Goal: Task Accomplishment & Management: Use online tool/utility

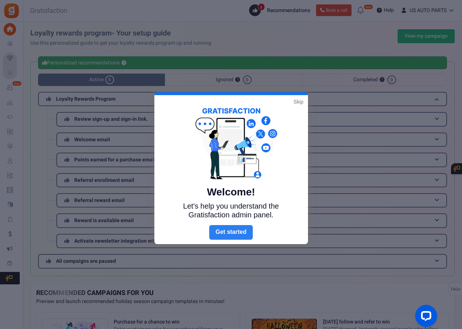
click at [230, 234] on link "Next" at bounding box center [230, 232] width 43 height 15
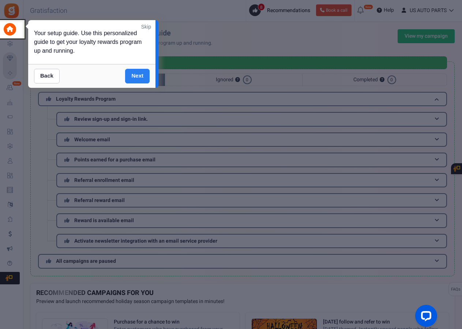
click at [143, 74] on link "Next" at bounding box center [137, 76] width 24 height 15
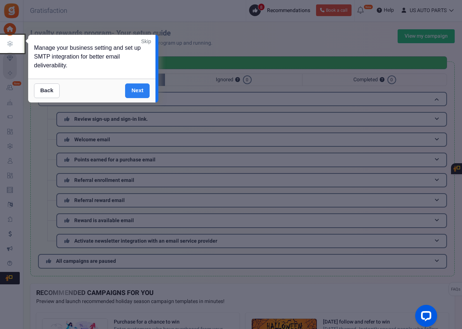
click at [137, 95] on link "Next" at bounding box center [137, 90] width 24 height 15
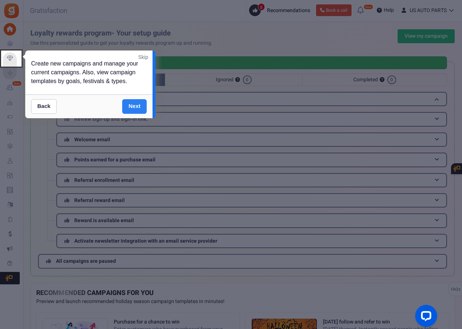
click at [137, 95] on div "Back Next" at bounding box center [88, 106] width 127 height 24
click at [137, 103] on link "Next" at bounding box center [134, 106] width 24 height 15
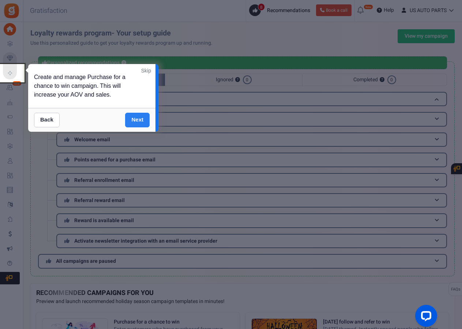
click at [138, 120] on link "Next" at bounding box center [137, 120] width 24 height 15
click at [138, 120] on div at bounding box center [231, 164] width 462 height 329
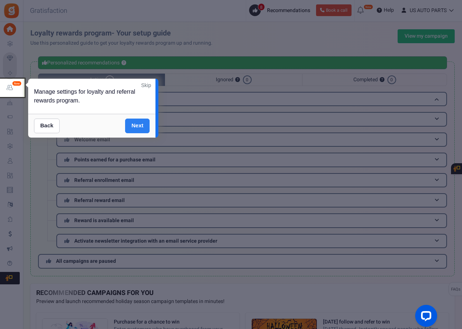
click at [137, 128] on link "Next" at bounding box center [137, 125] width 24 height 15
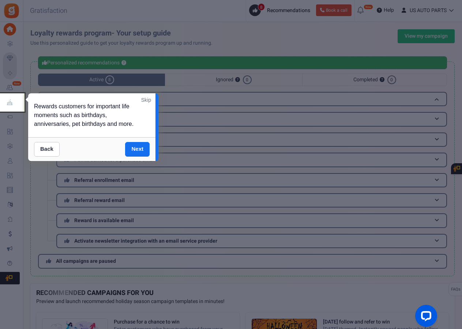
click at [137, 140] on div "Back Next" at bounding box center [91, 149] width 127 height 24
click at [137, 145] on link "Next" at bounding box center [137, 149] width 24 height 15
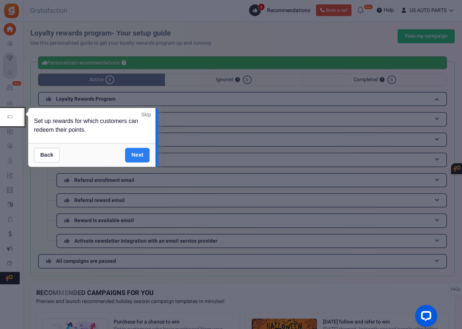
click at [136, 155] on link "Next" at bounding box center [137, 155] width 24 height 15
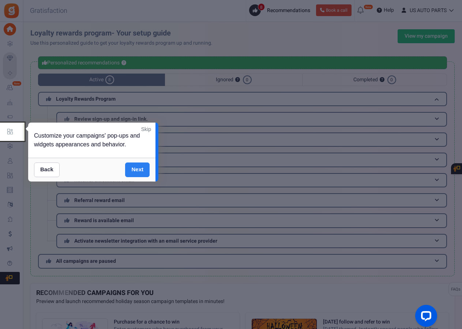
click at [141, 166] on link "Next" at bounding box center [137, 169] width 24 height 15
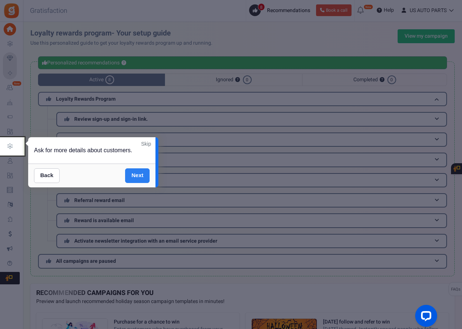
click at [141, 170] on link "Next" at bounding box center [137, 175] width 24 height 15
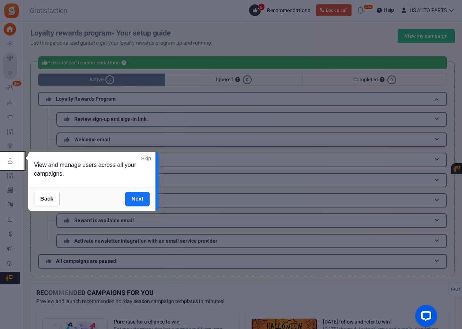
click at [140, 190] on div "Back Next" at bounding box center [91, 199] width 127 height 24
click at [140, 200] on link "Next" at bounding box center [137, 199] width 24 height 15
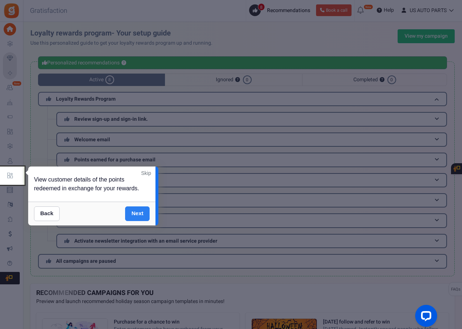
click at [130, 216] on link "Next" at bounding box center [137, 213] width 24 height 15
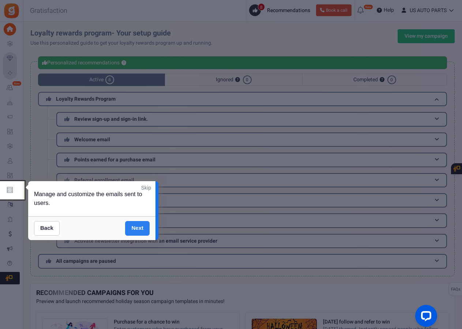
click at [134, 224] on link "Next" at bounding box center [137, 228] width 24 height 15
click at [134, 224] on div at bounding box center [231, 164] width 462 height 329
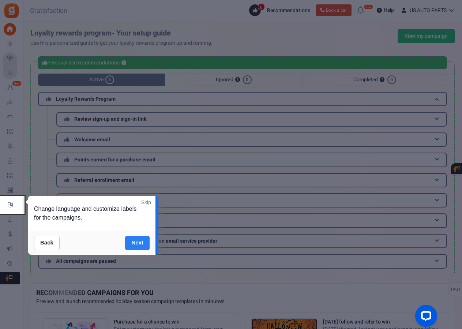
click at [141, 237] on link "Next" at bounding box center [137, 242] width 24 height 15
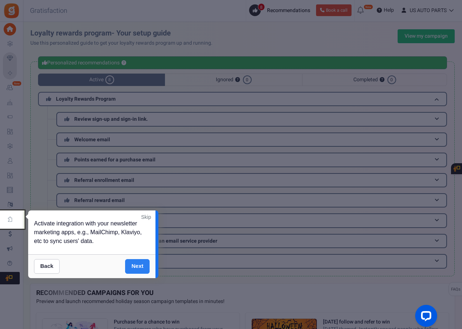
click at [141, 261] on link "Next" at bounding box center [137, 266] width 24 height 15
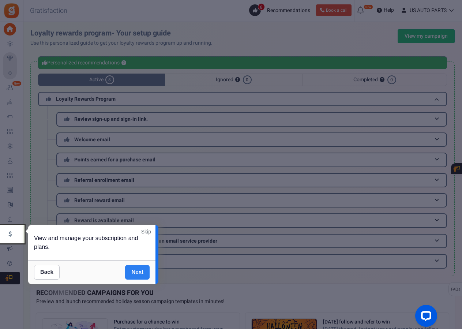
click at [139, 268] on link "Next" at bounding box center [137, 272] width 24 height 15
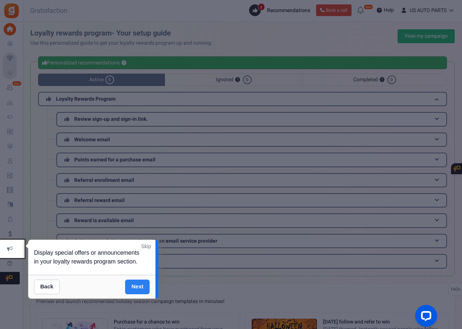
click at [138, 282] on link "Next" at bounding box center [137, 286] width 24 height 15
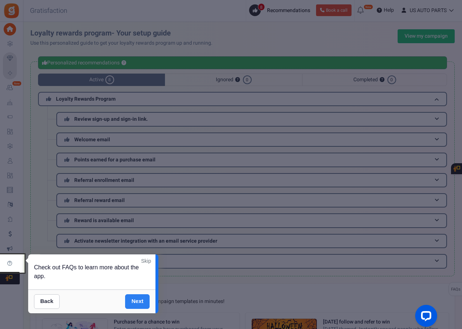
click at [138, 297] on link "Next" at bounding box center [137, 301] width 24 height 15
click at [138, 297] on div at bounding box center [231, 164] width 462 height 329
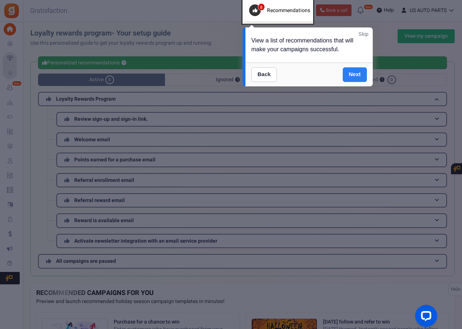
click at [355, 78] on link "Next" at bounding box center [355, 74] width 24 height 15
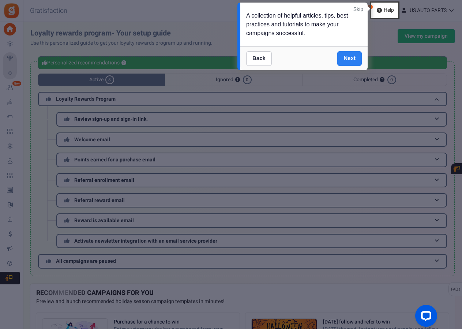
click at [351, 60] on link "Next" at bounding box center [349, 58] width 24 height 15
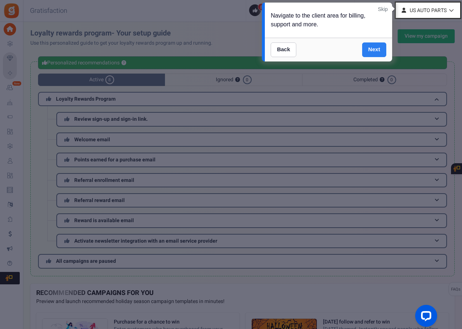
click at [372, 48] on link "Next" at bounding box center [374, 49] width 24 height 15
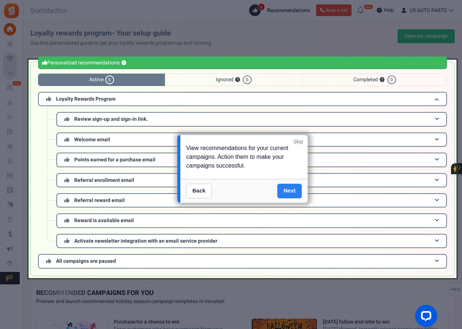
click at [284, 188] on link "Next" at bounding box center [289, 191] width 24 height 15
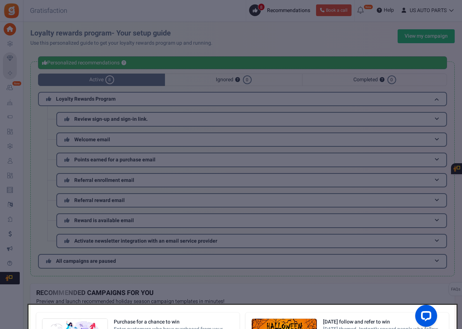
scroll to position [212, 0]
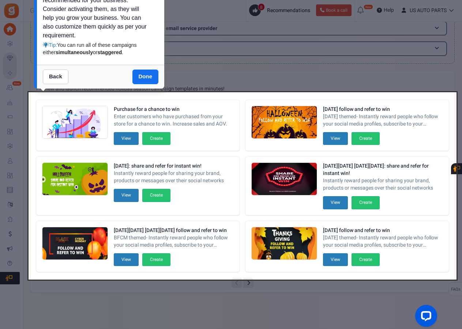
click at [140, 67] on div "Back Done" at bounding box center [100, 77] width 127 height 24
click at [140, 69] on div "Back Done" at bounding box center [100, 77] width 127 height 24
click at [141, 74] on link "Done" at bounding box center [145, 76] width 26 height 15
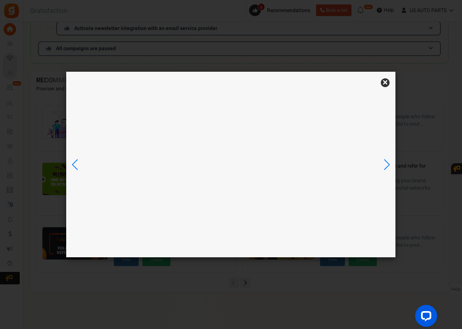
scroll to position [0, 0]
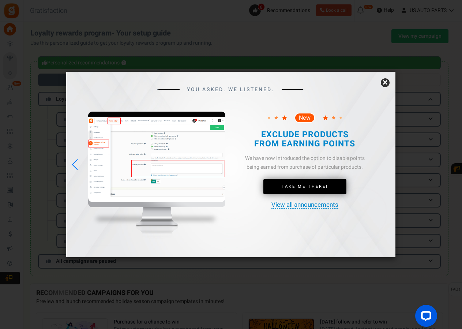
click at [386, 83] on link "×" at bounding box center [385, 82] width 9 height 9
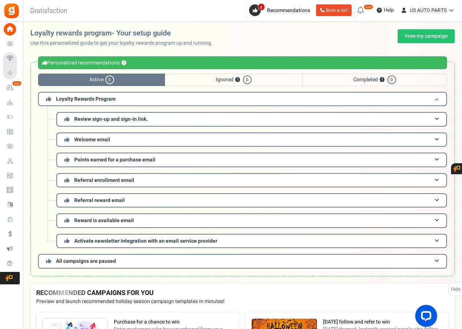
click at [438, 100] on span at bounding box center [436, 98] width 4 height 5
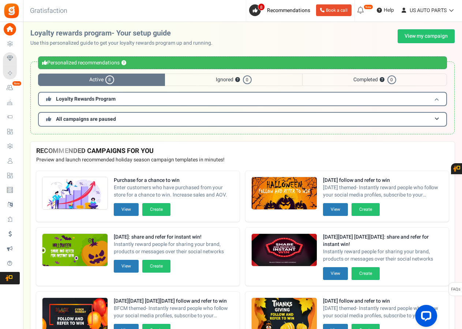
click at [438, 100] on span at bounding box center [436, 98] width 4 height 5
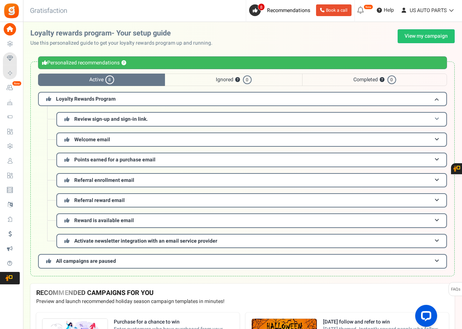
click at [187, 117] on h3 "Review sign-up and sign-in link." at bounding box center [251, 119] width 390 height 14
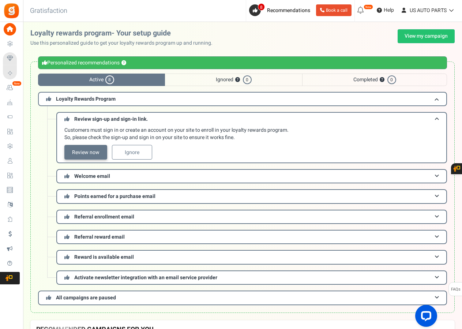
click at [82, 153] on link "Review now" at bounding box center [85, 152] width 43 height 15
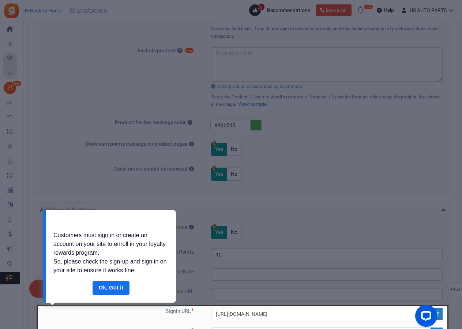
scroll to position [446, 0]
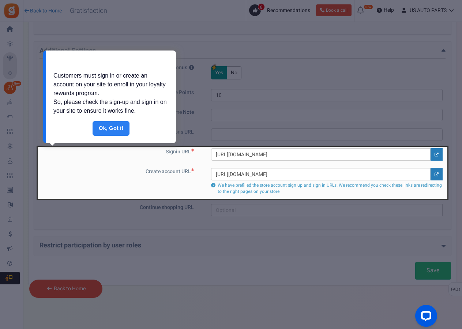
click at [107, 130] on link "Done" at bounding box center [110, 128] width 37 height 15
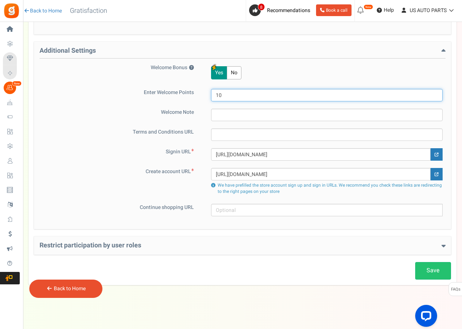
click at [241, 95] on input "10" at bounding box center [326, 95] width 231 height 12
type input "1"
type input "0"
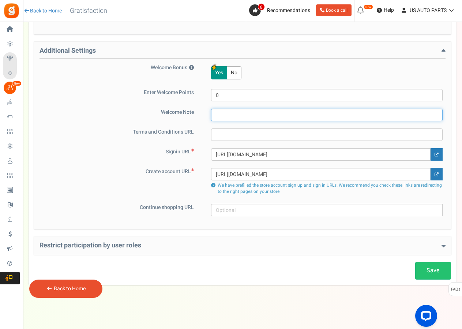
click at [241, 119] on input "text" at bounding box center [326, 115] width 231 height 12
type input "welcome to us auto parts reward,thanks for joining us auto parts loyalty"
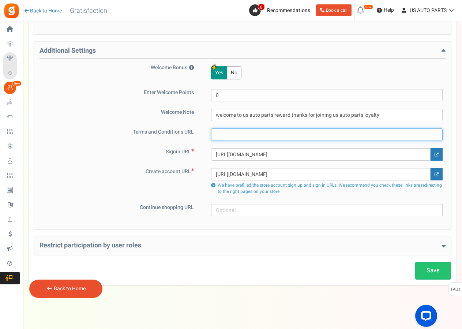
click at [236, 133] on input "text" at bounding box center [326, 134] width 231 height 12
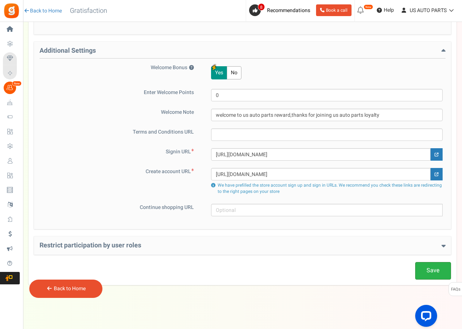
click at [434, 268] on link "Save" at bounding box center [433, 270] width 36 height 17
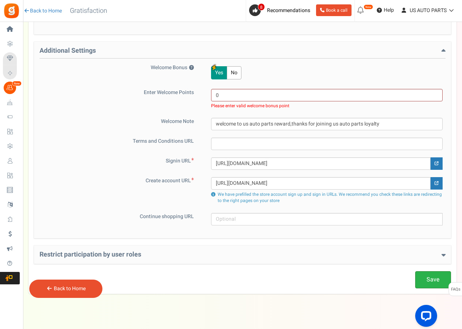
click at [434, 277] on link "Save" at bounding box center [433, 279] width 36 height 17
type input "1"
click at [426, 275] on link "Save" at bounding box center [433, 279] width 36 height 17
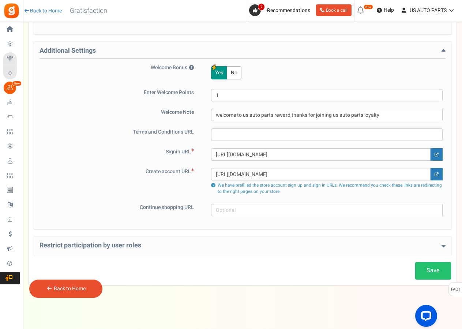
click at [232, 73] on button "No" at bounding box center [234, 72] width 15 height 13
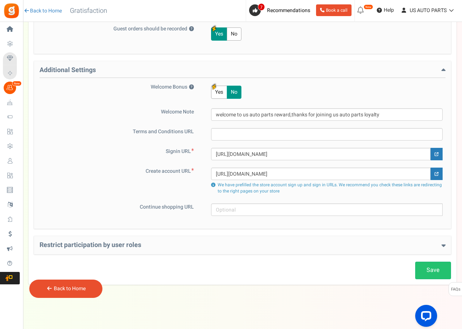
scroll to position [427, 0]
click at [433, 271] on link "Save" at bounding box center [433, 270] width 36 height 17
click at [423, 273] on link "Save" at bounding box center [433, 270] width 36 height 17
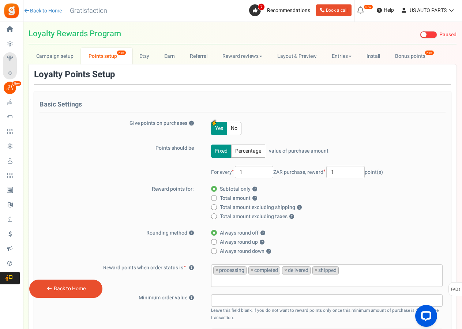
scroll to position [0, 0]
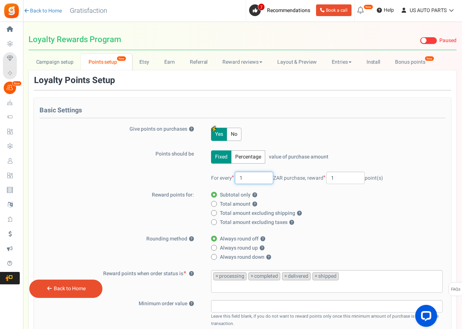
click at [245, 177] on input "1" at bounding box center [254, 177] width 38 height 12
type input "10"
click at [338, 177] on input "1" at bounding box center [345, 177] width 38 height 12
type input "0.2"
click at [217, 203] on span at bounding box center [214, 204] width 6 height 6
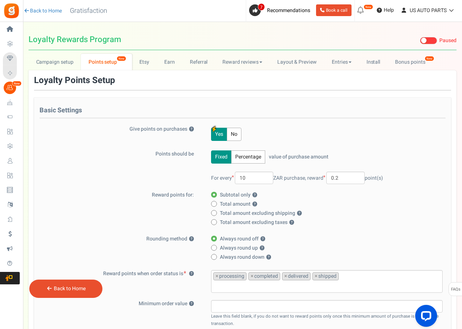
click at [216, 203] on input "Total amount ?" at bounding box center [213, 204] width 5 height 5
radio input "true"
radio input "false"
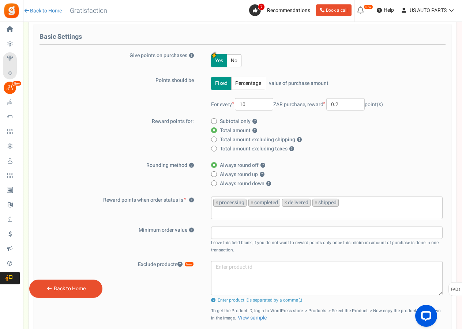
scroll to position [75, 0]
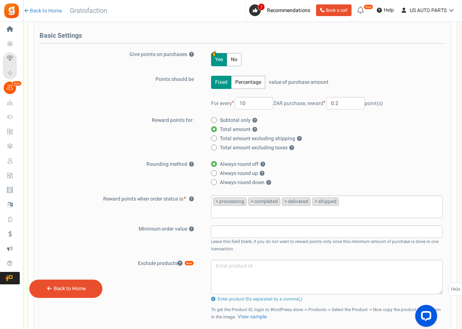
click at [215, 171] on span at bounding box center [214, 173] width 6 height 6
click at [215, 171] on input "Always round up ?" at bounding box center [213, 173] width 5 height 5
radio input "true"
radio input "false"
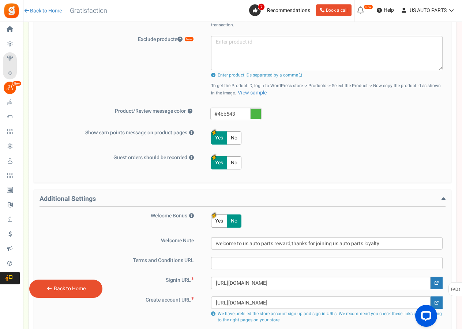
scroll to position [336, 0]
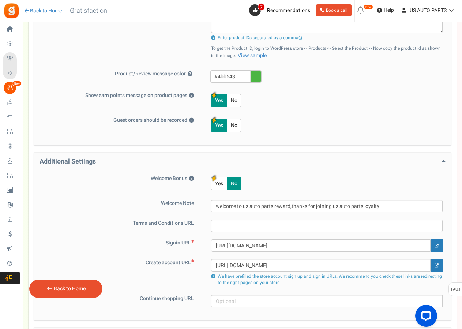
click at [222, 182] on button "Yes" at bounding box center [219, 183] width 16 height 13
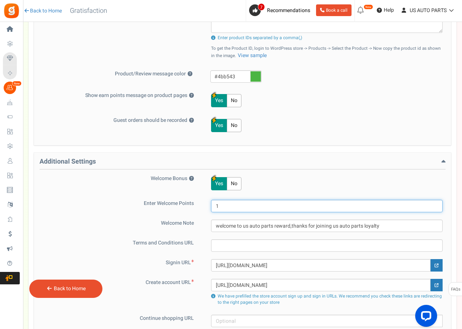
click at [232, 204] on input "1" at bounding box center [326, 206] width 231 height 12
type input "1"
type input "20"
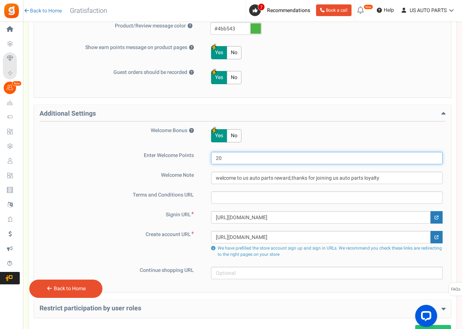
scroll to position [446, 0]
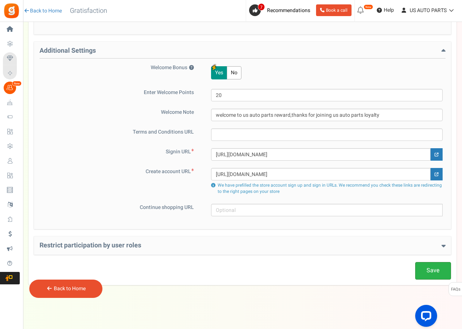
click at [433, 269] on link "Save" at bounding box center [433, 270] width 36 height 17
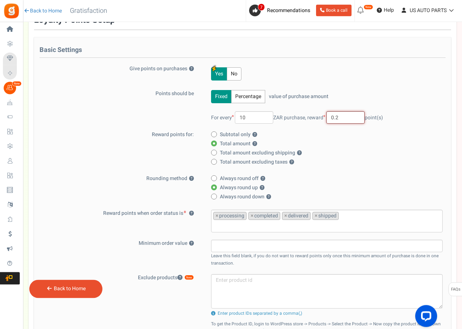
scroll to position [75, 0]
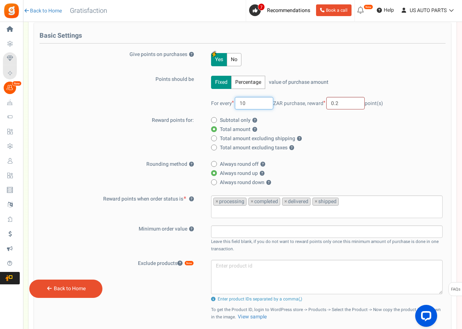
click at [259, 102] on input "10" at bounding box center [254, 103] width 38 height 12
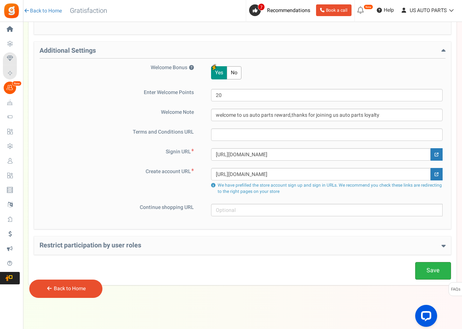
type input "1"
click at [427, 268] on link "Save" at bounding box center [433, 270] width 36 height 17
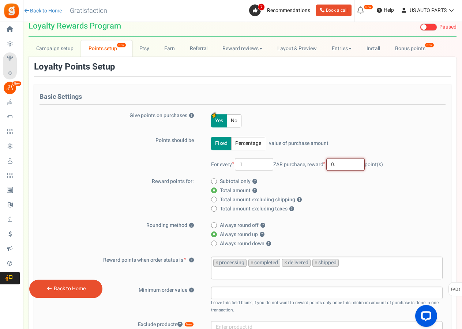
type input "0"
type input "1"
click at [248, 164] on input "1" at bounding box center [254, 164] width 38 height 12
click at [345, 164] on input "text" at bounding box center [345, 164] width 38 height 12
type input "0"
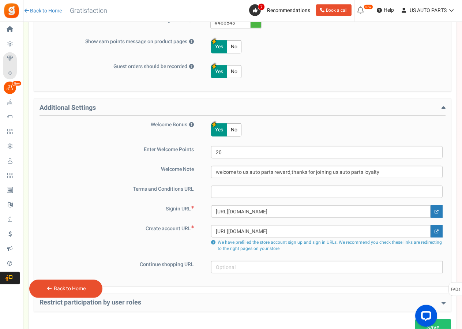
scroll to position [424, 0]
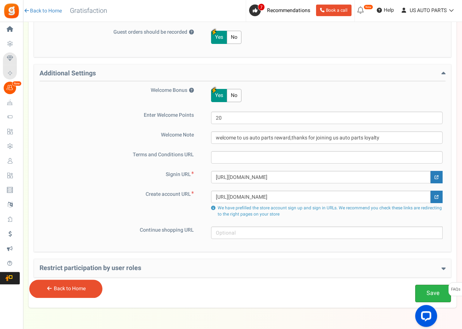
click at [433, 295] on link "Save" at bounding box center [433, 292] width 36 height 17
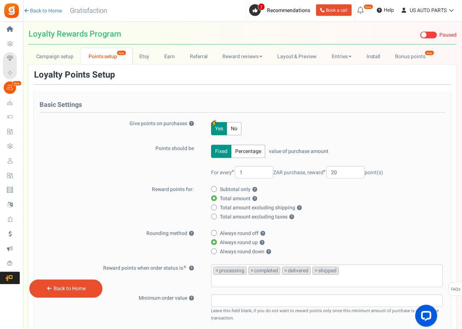
scroll to position [0, 0]
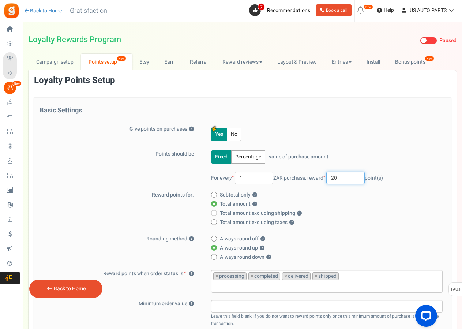
click at [356, 176] on input "20" at bounding box center [345, 177] width 38 height 12
type input "2"
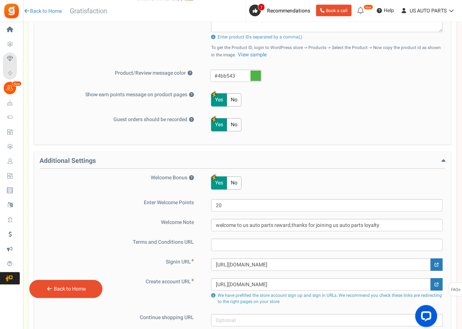
scroll to position [446, 0]
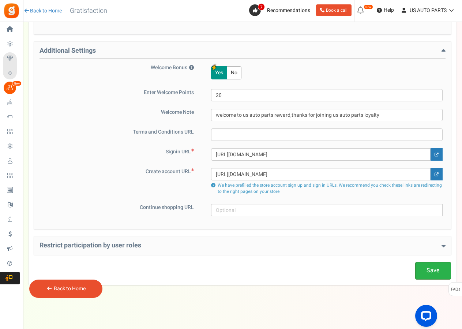
type input "10"
click at [417, 265] on link "Save" at bounding box center [433, 270] width 36 height 17
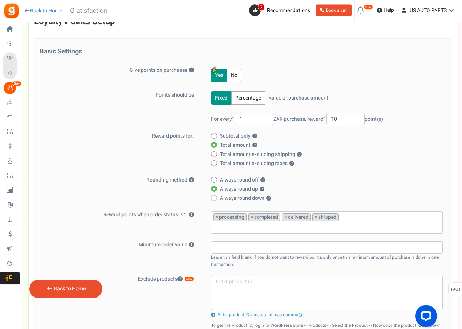
scroll to position [0, 0]
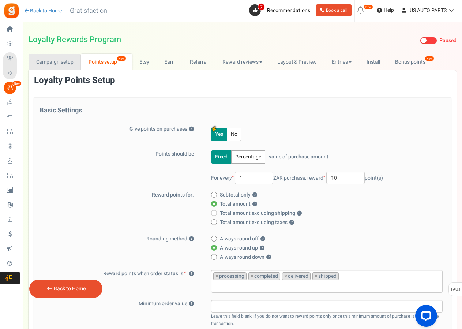
click at [64, 65] on link "Campaign setup" at bounding box center [55, 62] width 52 height 16
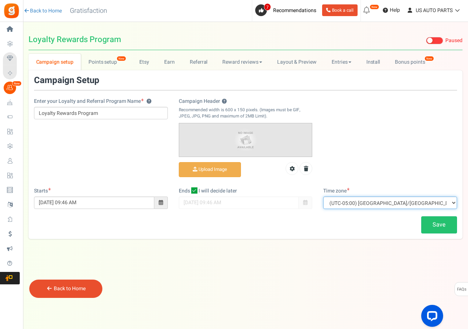
select select "[GEOGRAPHIC_DATA]/[GEOGRAPHIC_DATA]"
click option "(UTC+00:00) [GEOGRAPHIC_DATA]/[GEOGRAPHIC_DATA]" at bounding box center [0, 0] width 0 height 0
click at [161, 205] on span at bounding box center [161, 202] width 14 height 12
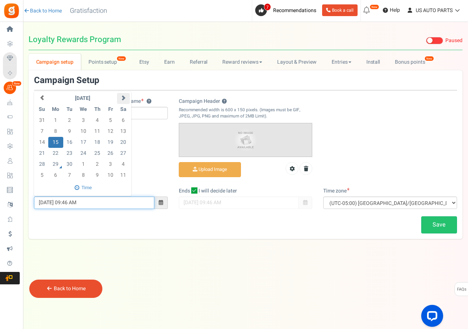
click at [121, 97] on span at bounding box center [123, 97] width 5 height 5
click at [58, 131] on td "6" at bounding box center [55, 131] width 15 height 11
type input "[DATE] 09:46 AM"
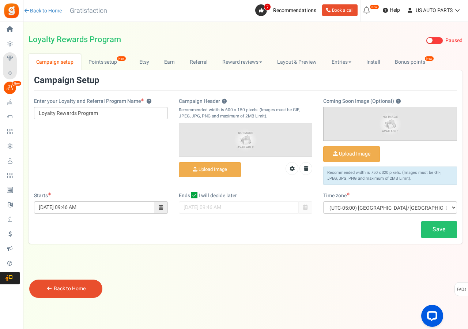
click at [232, 146] on img at bounding box center [245, 139] width 133 height 33
click at [218, 173] on input "Campaign Header ?" at bounding box center [209, 169] width 61 height 14
click at [222, 166] on input "Campaign Header ?" at bounding box center [209, 169] width 61 height 14
click at [212, 166] on input "Campaign Header ?" at bounding box center [209, 169] width 61 height 14
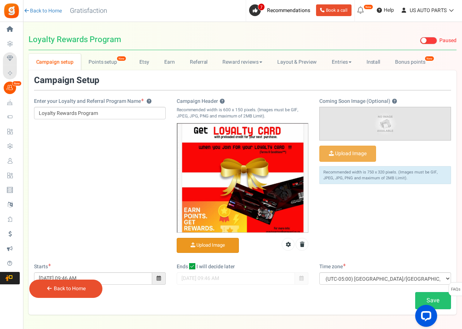
scroll to position [30, 0]
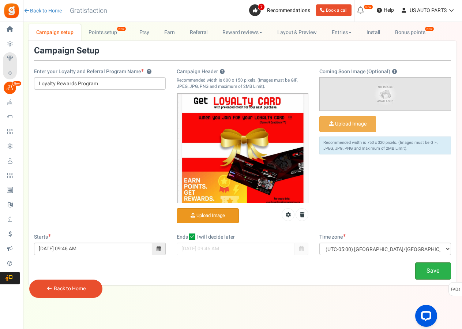
click at [427, 269] on link "Save" at bounding box center [433, 270] width 36 height 17
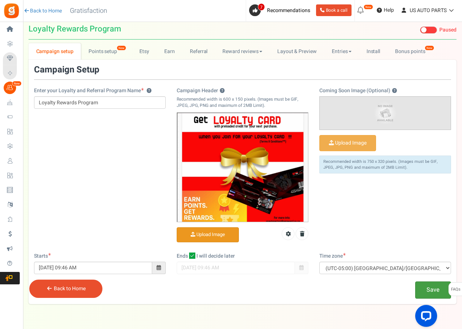
scroll to position [0, 0]
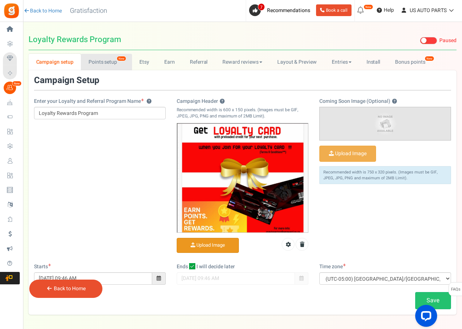
click at [97, 56] on link "Points setup New" at bounding box center [106, 62] width 51 height 16
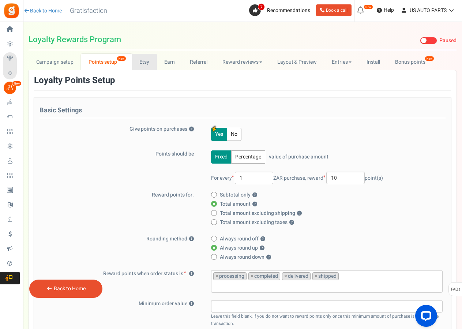
click at [139, 61] on link "Etsy" at bounding box center [144, 62] width 25 height 16
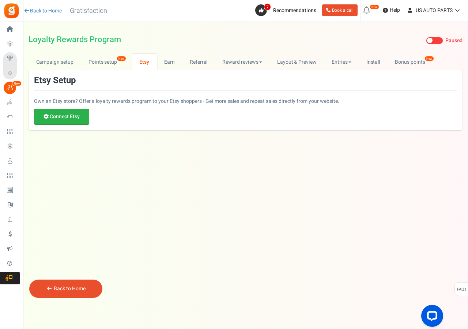
click at [83, 118] on link "Connect Etsy" at bounding box center [61, 117] width 55 height 16
click at [161, 63] on link "Earn" at bounding box center [170, 62] width 26 height 16
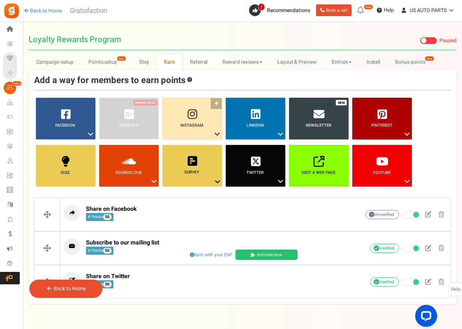
click at [204, 132] on link "Instagram ?" at bounding box center [192, 119] width 60 height 42
click at [219, 103] on link "Instagram ?" at bounding box center [192, 119] width 60 height 42
click at [220, 103] on link "Instagram ?" at bounding box center [192, 119] width 60 height 42
click at [193, 148] on link "Follow on Instagram" at bounding box center [189, 147] width 58 height 9
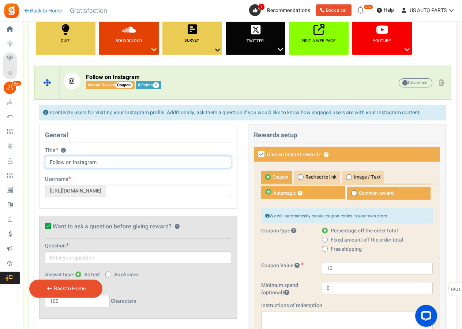
scroll to position [112, 0]
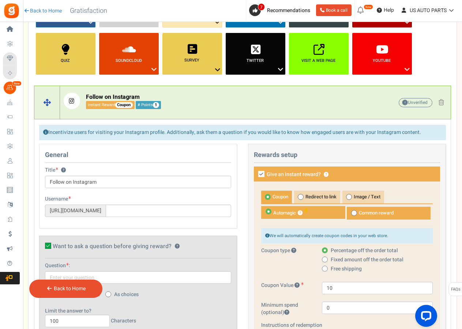
click at [123, 105] on span "Coupon" at bounding box center [124, 105] width 18 height 6
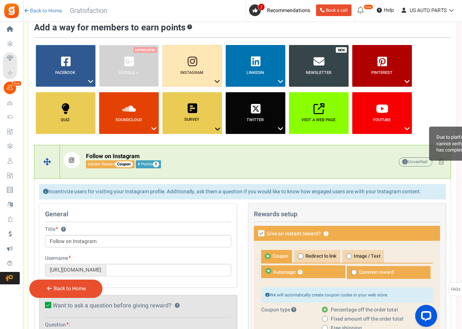
click at [424, 162] on span "Unverified Due to platform policies, we cannot verify if the entrant has comple…" at bounding box center [416, 161] width 34 height 9
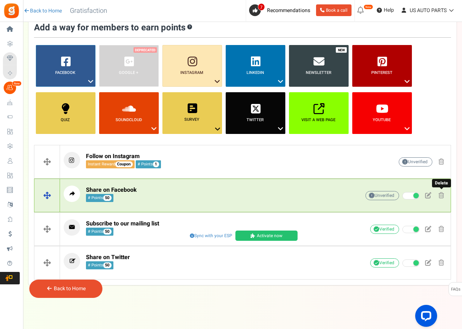
click at [441, 193] on span at bounding box center [440, 195] width 5 height 6
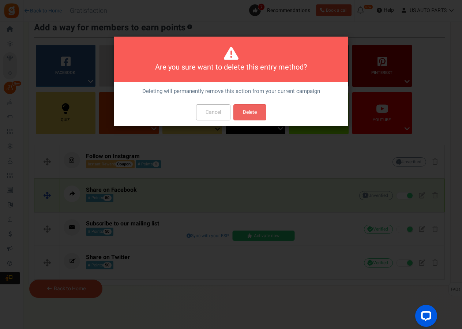
scroll to position [0, 0]
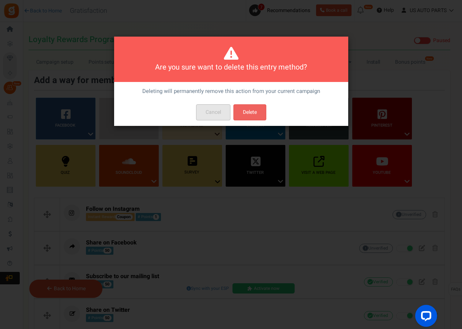
click at [214, 112] on button "Cancel" at bounding box center [213, 112] width 34 height 16
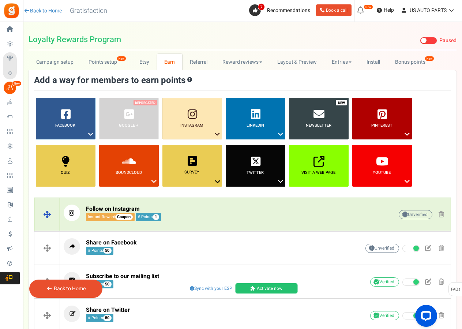
scroll to position [53, 0]
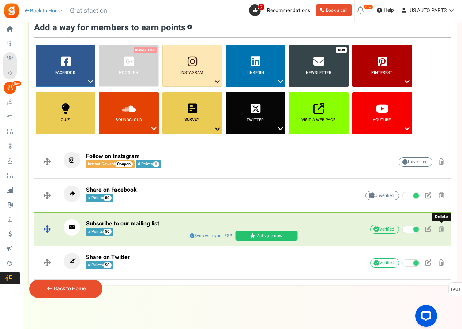
click at [441, 230] on span at bounding box center [440, 229] width 5 height 6
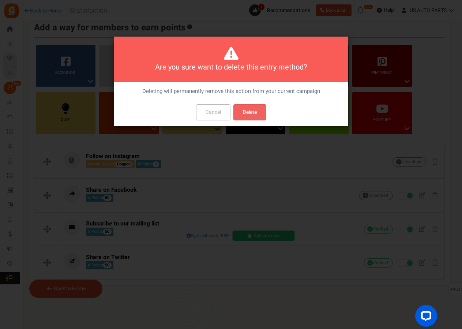
scroll to position [0, 0]
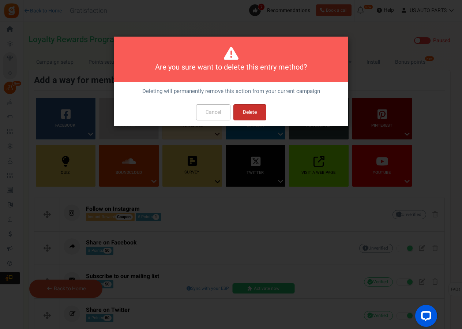
click at [245, 113] on button "Delete" at bounding box center [249, 112] width 33 height 16
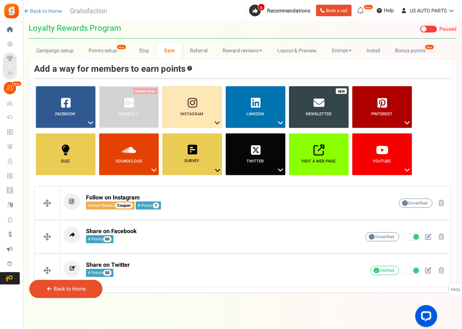
scroll to position [19, 0]
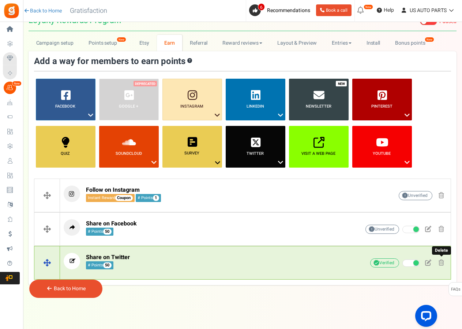
click at [440, 263] on span at bounding box center [440, 262] width 5 height 6
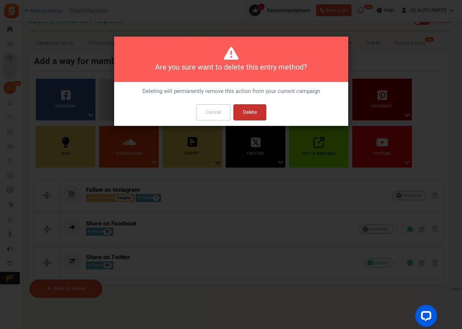
click at [256, 112] on button "Delete" at bounding box center [249, 112] width 33 height 16
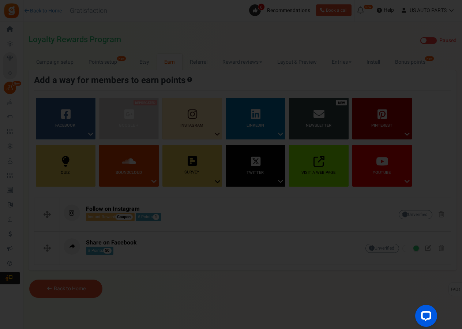
scroll to position [0, 0]
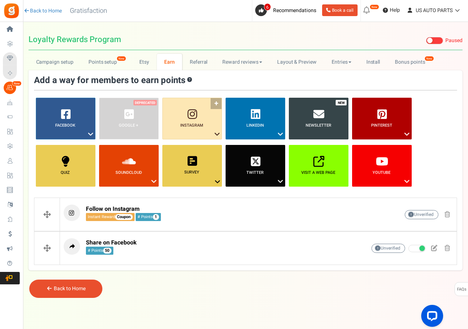
click at [213, 104] on link "Instagram ?" at bounding box center [192, 119] width 60 height 42
click at [202, 146] on link "Follow on Instagram" at bounding box center [189, 147] width 58 height 9
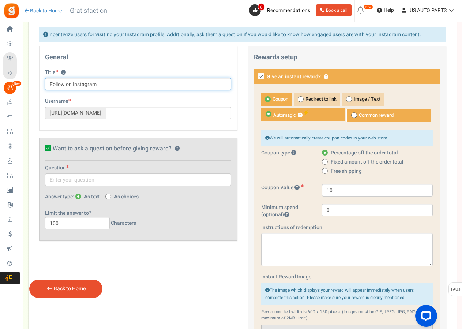
scroll to position [224, 0]
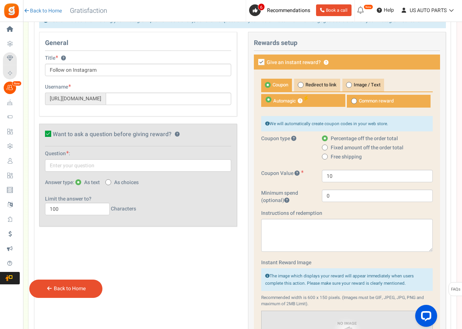
click at [324, 147] on icon at bounding box center [325, 148] width 2 height 2
click at [324, 147] on input "Fixed amount off the order total" at bounding box center [324, 148] width 5 height 5
radio input "true"
click at [332, 192] on input "0" at bounding box center [377, 195] width 111 height 12
click at [325, 199] on input "200" at bounding box center [377, 195] width 111 height 12
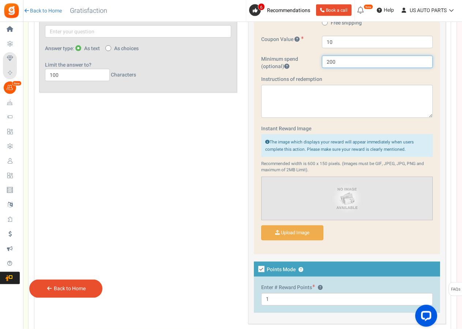
scroll to position [373, 0]
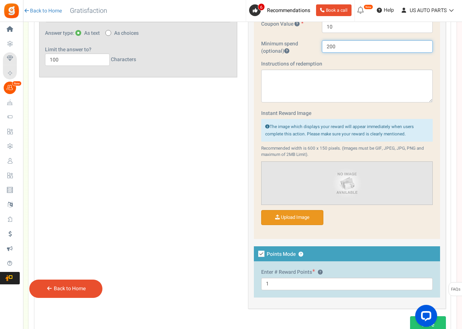
type input "200"
click at [313, 216] on input "Instant Reward Image" at bounding box center [291, 217] width 61 height 14
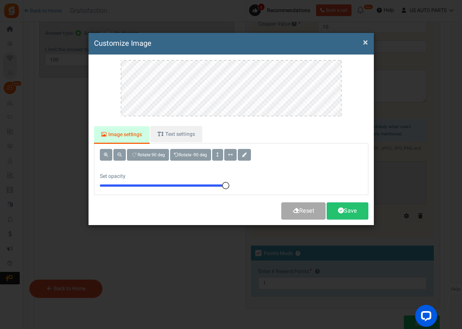
scroll to position [0, 0]
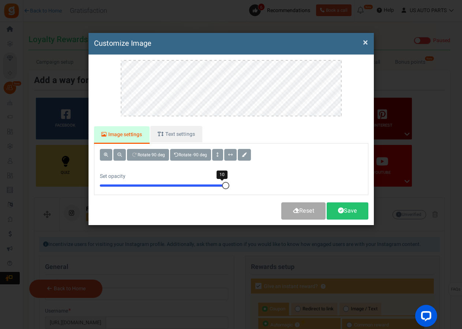
drag, startPoint x: 224, startPoint y: 182, endPoint x: 260, endPoint y: 185, distance: 36.3
click at [260, 185] on div "Rotate 90 deg Rotate -90 deg Set opacity 10" at bounding box center [231, 168] width 284 height 51
click at [120, 152] on button at bounding box center [119, 155] width 12 height 12
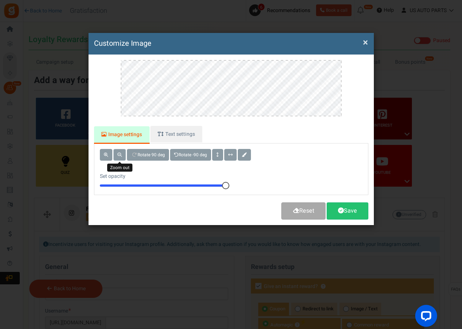
click at [120, 152] on button at bounding box center [119, 155] width 12 height 12
click at [120, 154] on span at bounding box center [119, 154] width 4 height 4
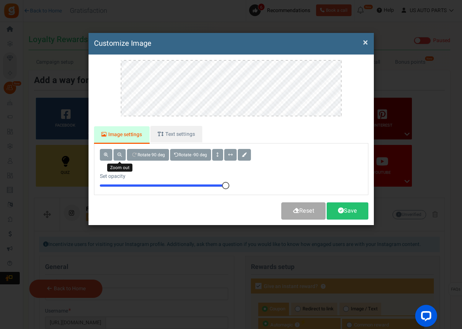
click at [120, 154] on span at bounding box center [119, 154] width 4 height 4
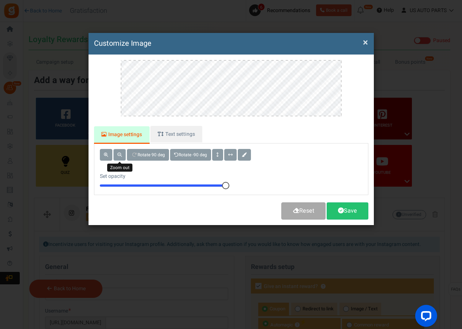
click at [120, 154] on span at bounding box center [119, 154] width 4 height 4
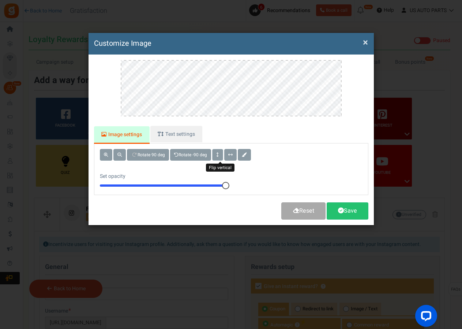
click at [222, 154] on button at bounding box center [217, 155] width 11 height 12
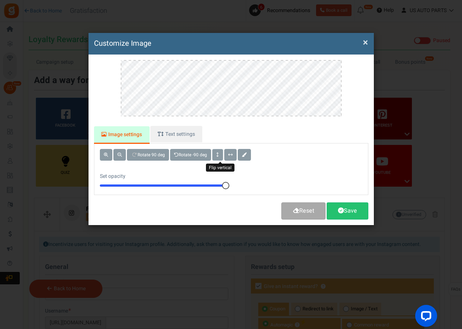
click at [222, 154] on button at bounding box center [217, 155] width 11 height 12
drag, startPoint x: 223, startPoint y: 185, endPoint x: 243, endPoint y: 185, distance: 19.7
click at [243, 185] on div "Rotate 90 deg Rotate -90 deg Set opacity 10" at bounding box center [231, 168] width 284 height 51
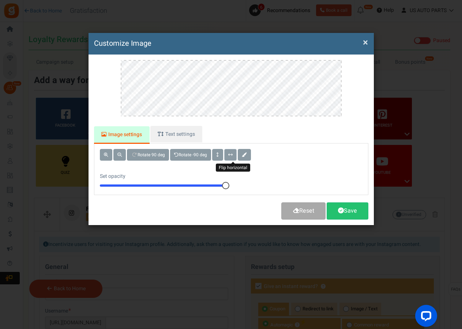
click at [233, 156] on span at bounding box center [230, 154] width 4 height 4
click at [246, 154] on span at bounding box center [244, 154] width 5 height 4
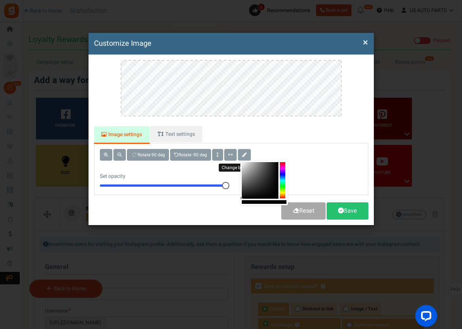
click at [246, 154] on span at bounding box center [244, 154] width 5 height 4
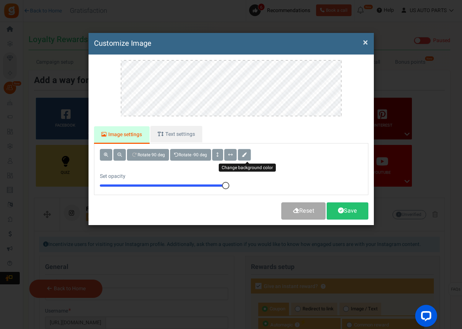
click at [246, 154] on span at bounding box center [244, 154] width 5 height 4
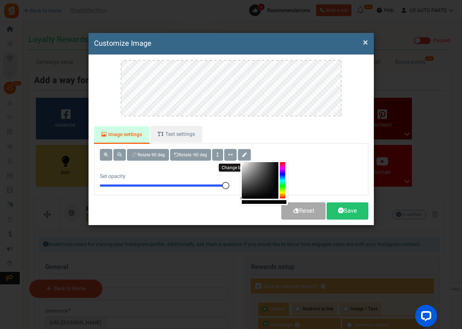
click at [246, 154] on span at bounding box center [244, 154] width 5 height 4
click at [247, 154] on span at bounding box center [244, 154] width 5 height 4
click at [318, 153] on div "Rotate 90 deg Rotate -90 deg" at bounding box center [231, 155] width 263 height 12
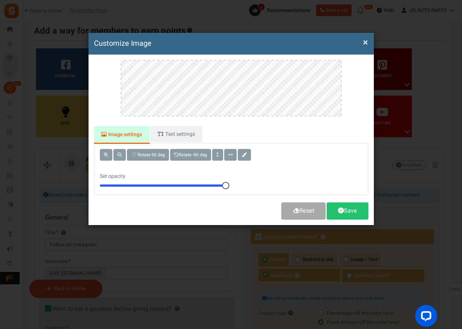
scroll to position [112, 0]
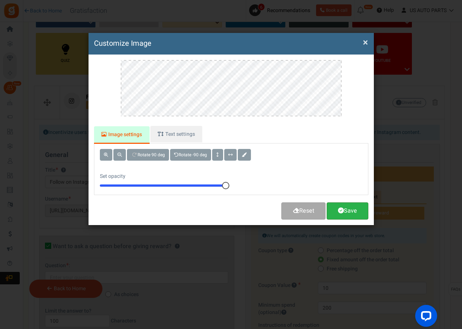
click at [351, 213] on link "Save" at bounding box center [347, 210] width 42 height 17
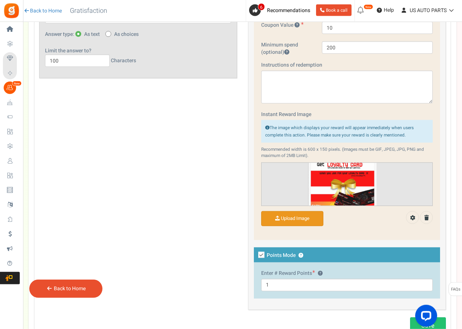
scroll to position [410, 0]
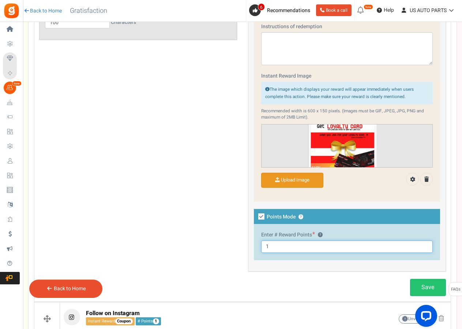
click at [273, 247] on input "1" at bounding box center [346, 246] width 171 height 12
type input "10"
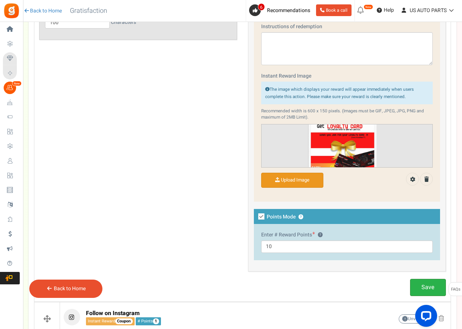
click at [421, 283] on link "Save" at bounding box center [428, 287] width 36 height 17
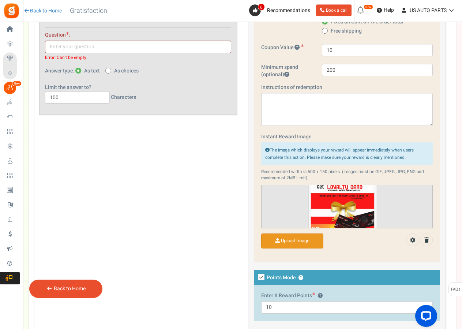
scroll to position [419, 0]
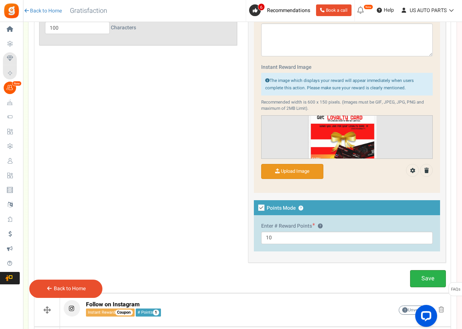
click at [418, 277] on link "Save" at bounding box center [428, 278] width 36 height 17
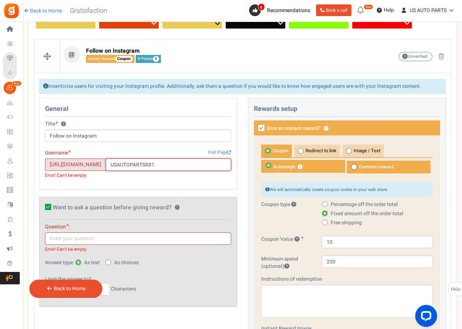
type input "USAUTOPARTSR81"
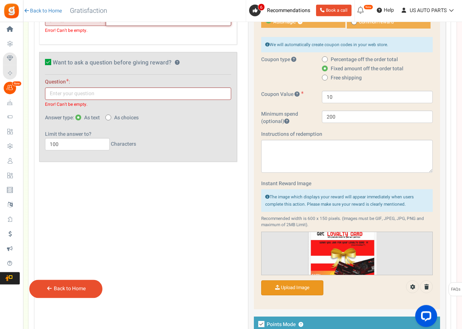
scroll to position [307, 0]
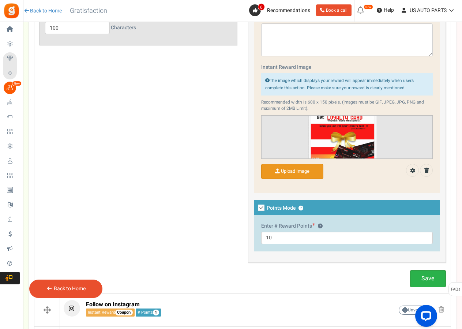
click at [419, 275] on link "Save" at bounding box center [428, 278] width 36 height 17
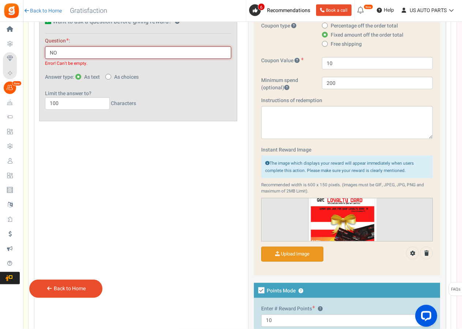
scroll to position [499, 0]
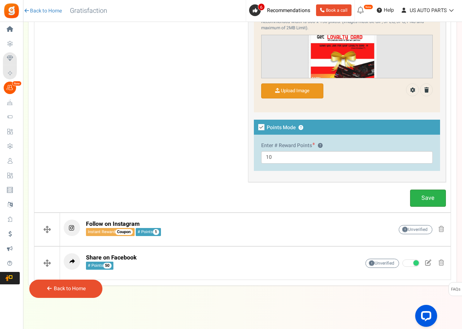
type input "NO"
click at [426, 197] on link "Save" at bounding box center [428, 197] width 36 height 17
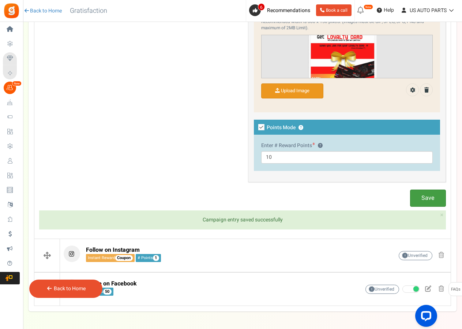
scroll to position [499, 0]
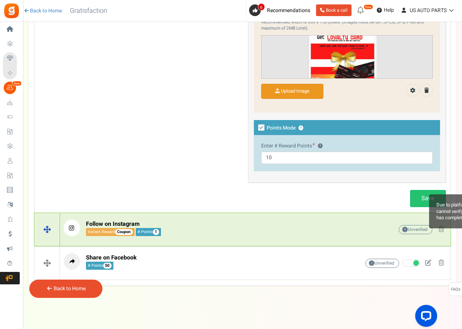
click at [403, 229] on span at bounding box center [405, 229] width 4 height 5
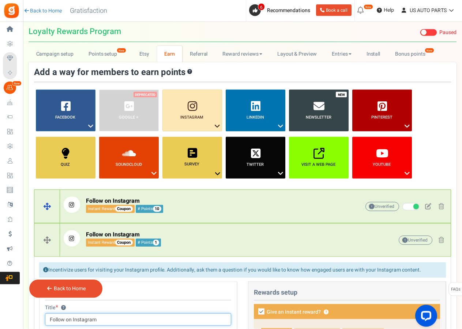
scroll to position [0, 0]
